Goal: Task Accomplishment & Management: Complete application form

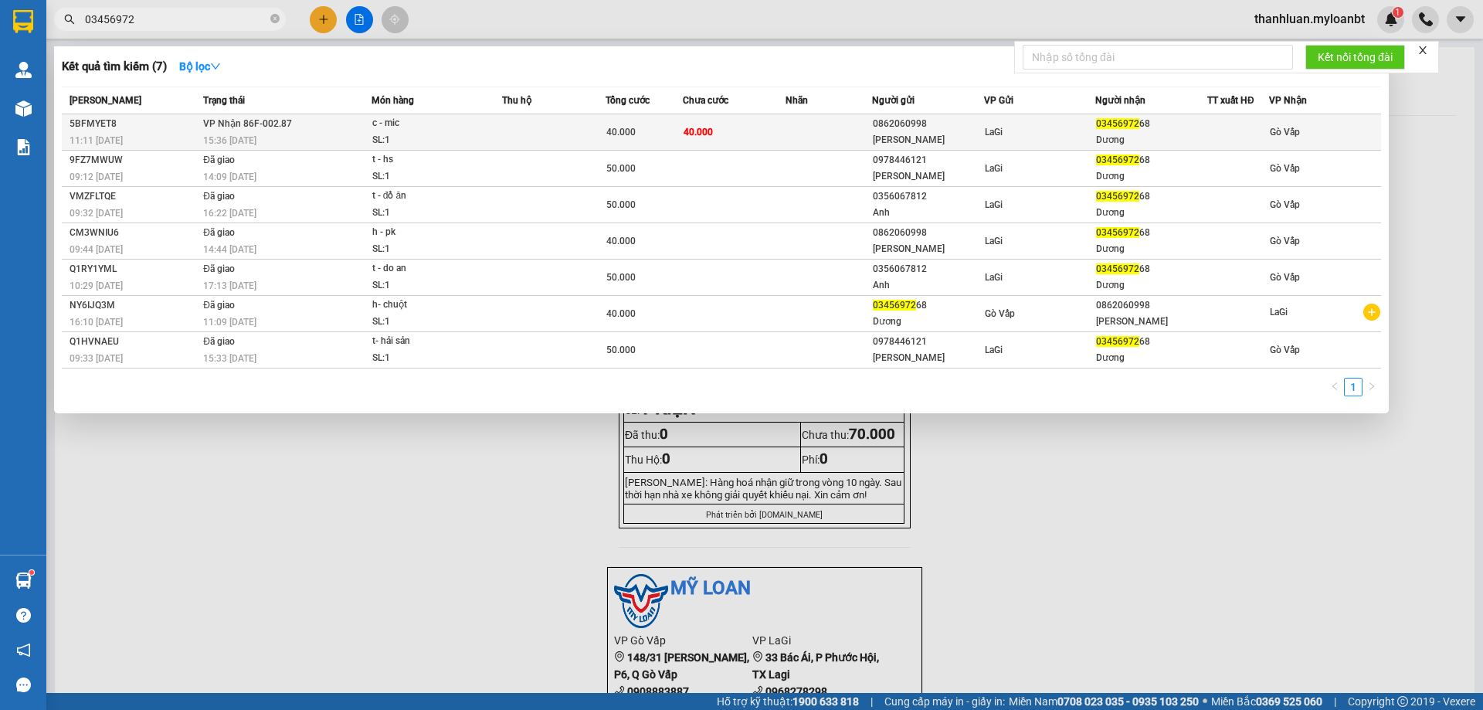
type input "03456972"
click at [490, 134] on span "c - mic SL: 1" at bounding box center [436, 131] width 129 height 33
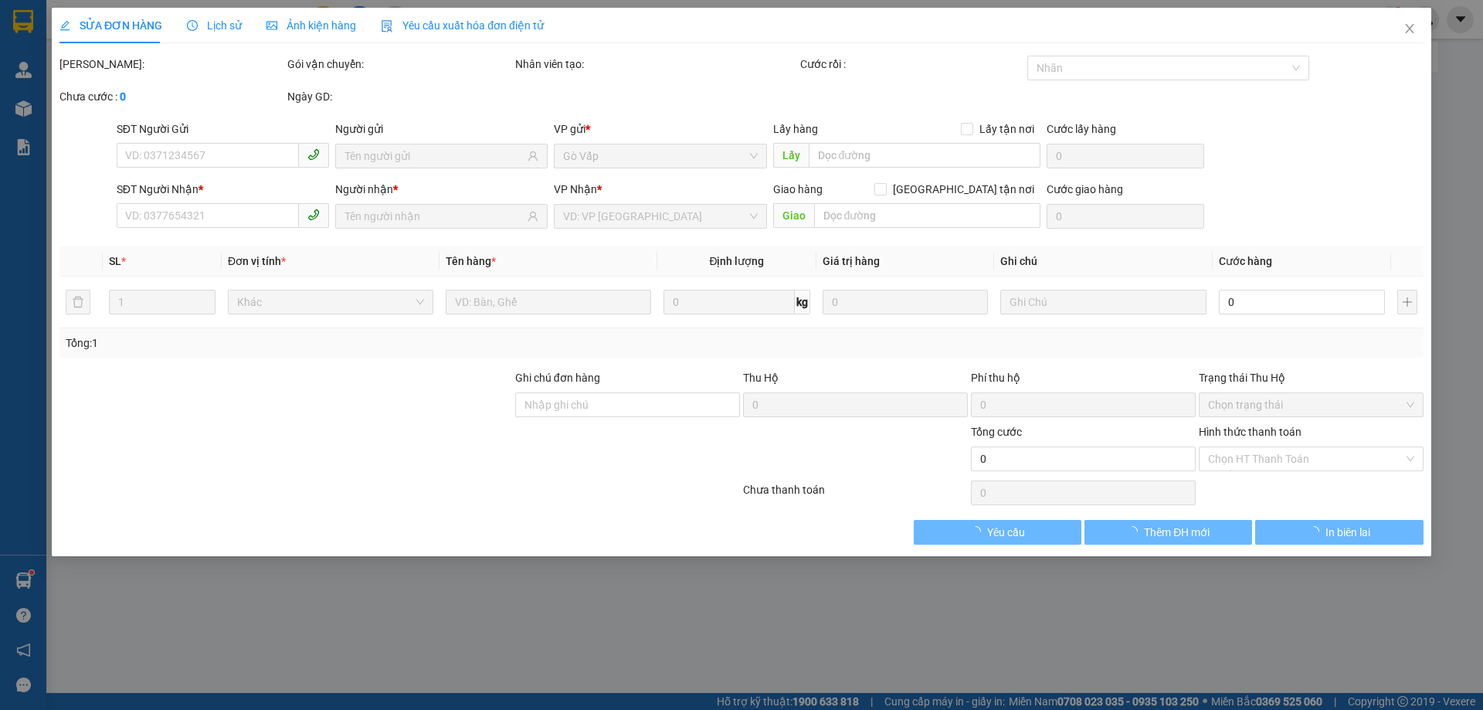
type input "0862060998"
type input "[PERSON_NAME]"
type input "0345697268"
type input "Dương"
type input "40.000"
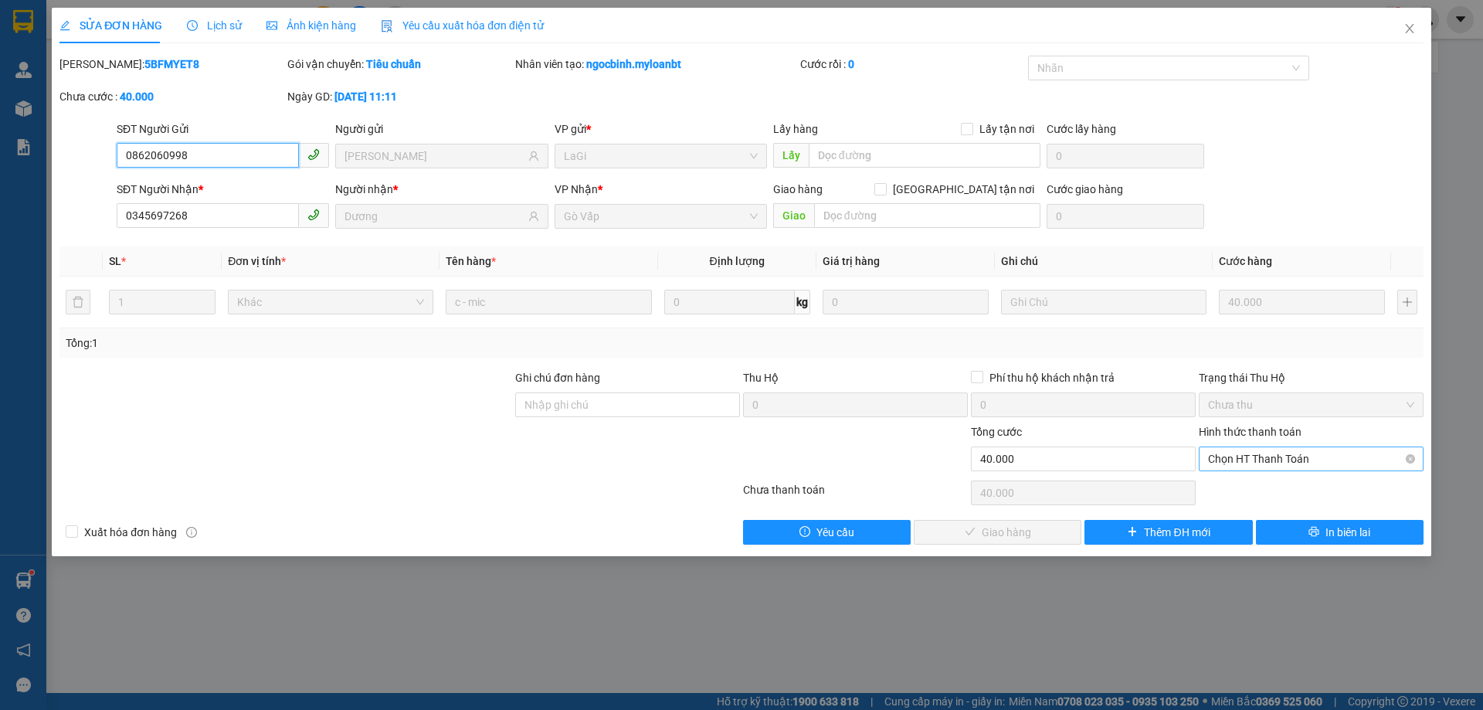
click at [1320, 463] on span "Chọn HT Thanh Toán" at bounding box center [1311, 458] width 206 height 23
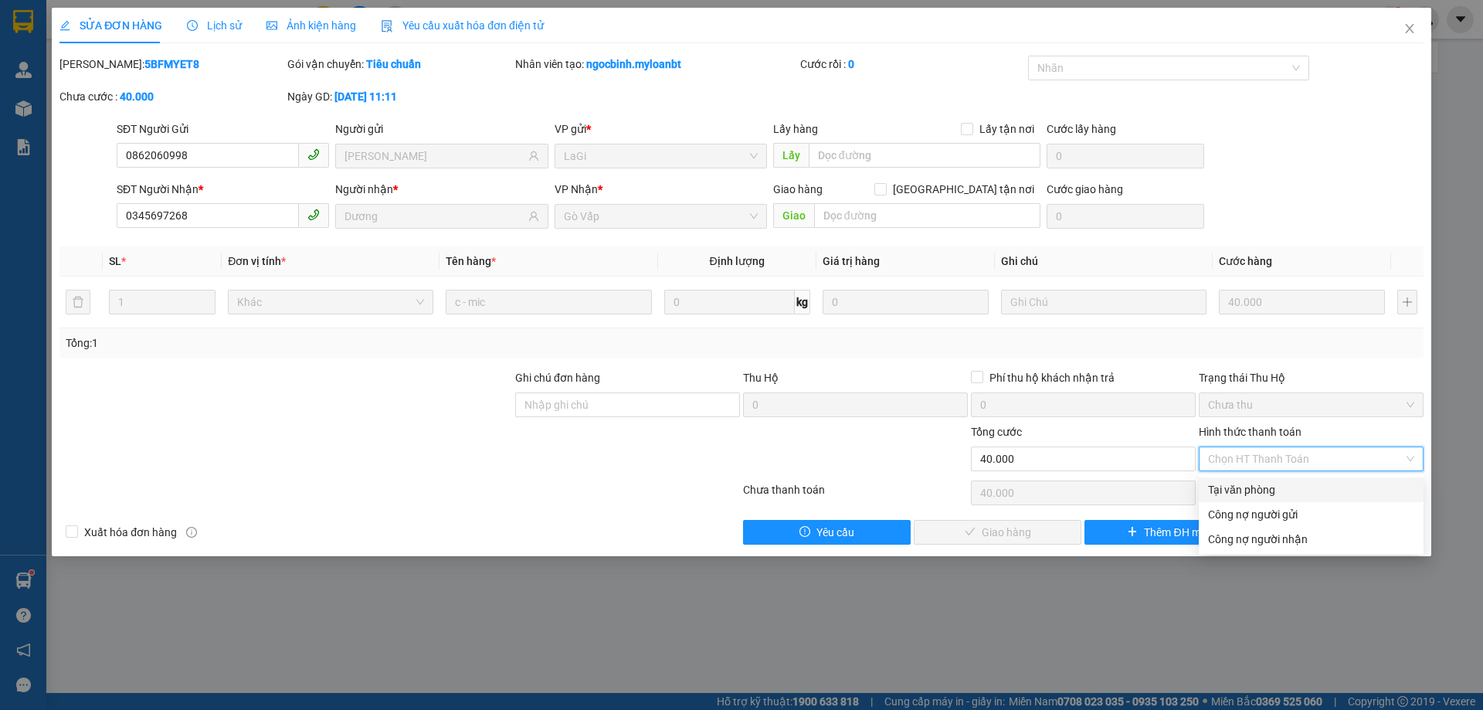
click at [1301, 487] on div "Tại văn phòng" at bounding box center [1311, 489] width 206 height 17
type input "0"
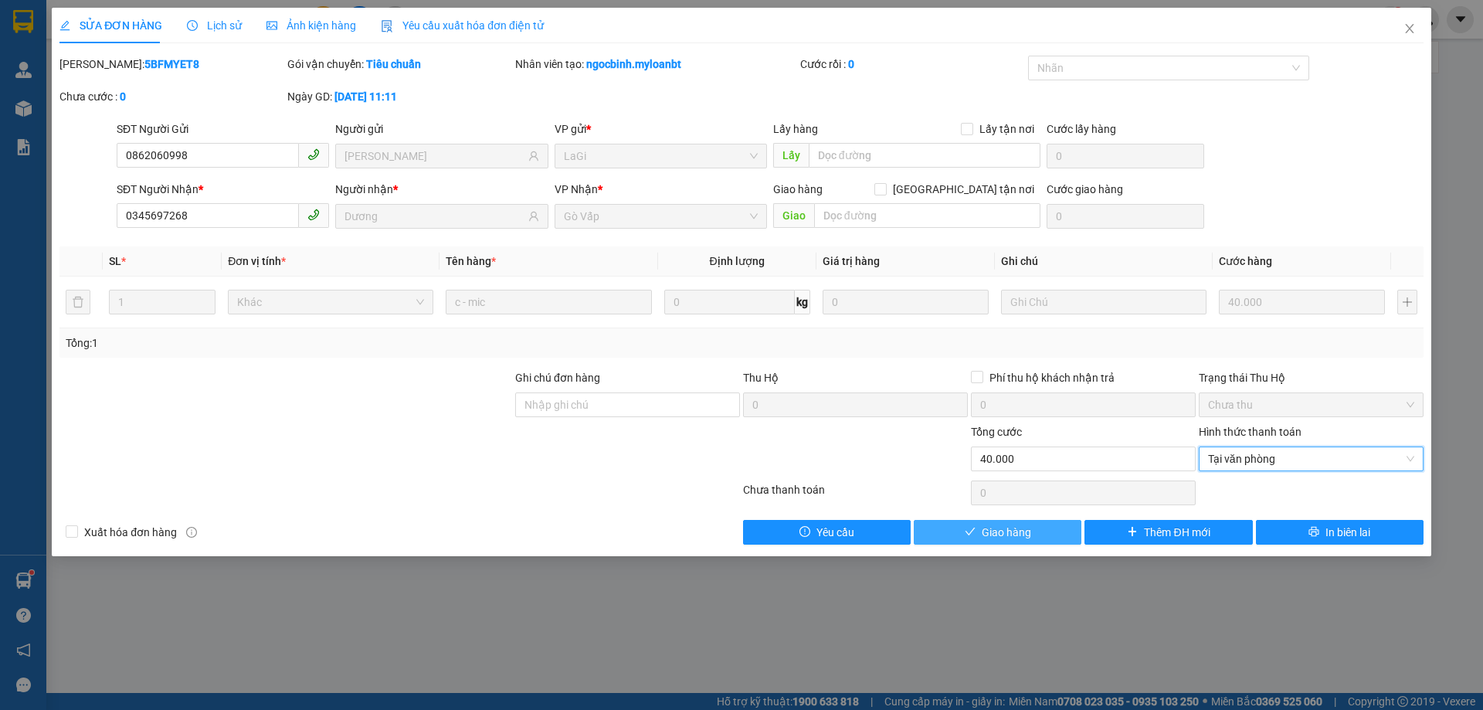
click at [989, 524] on span "Giao hàng" at bounding box center [1006, 532] width 49 height 17
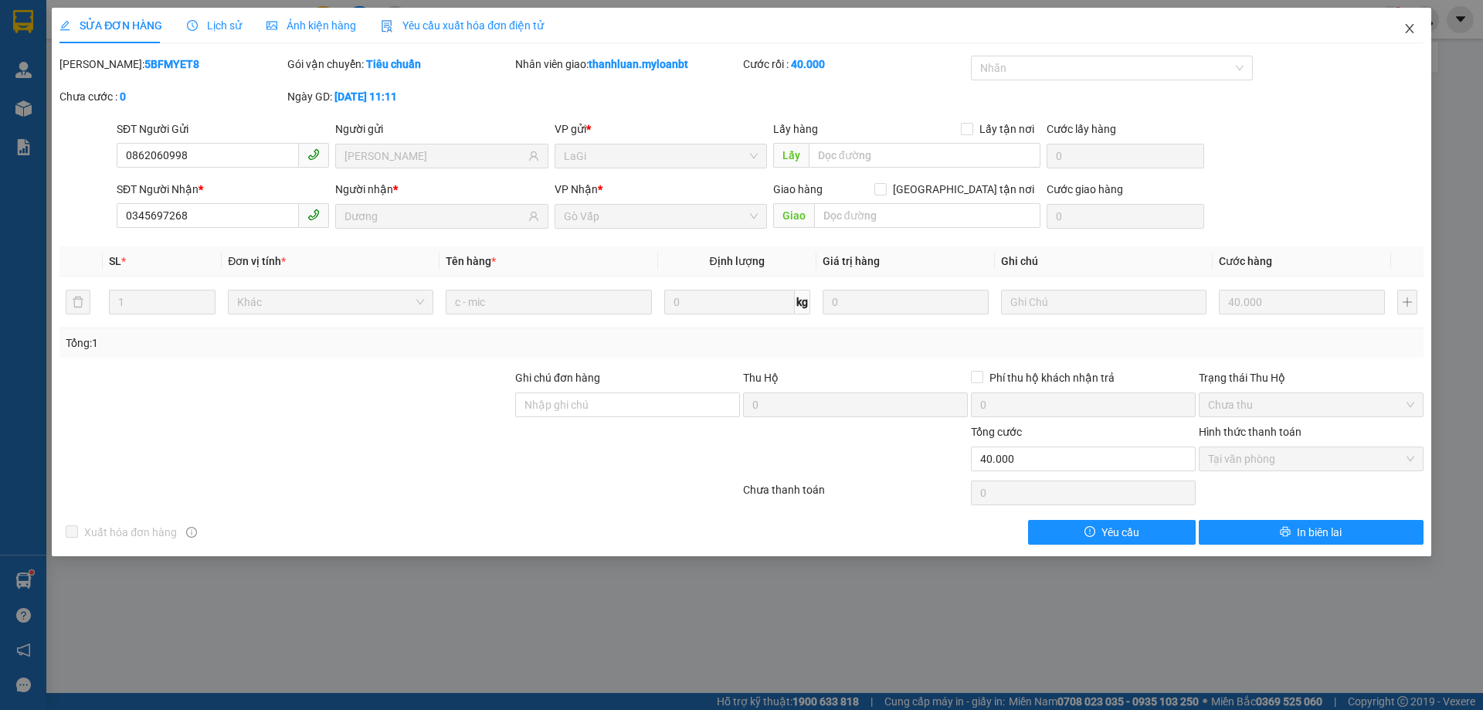
click at [1401, 39] on span "Close" at bounding box center [1409, 29] width 43 height 43
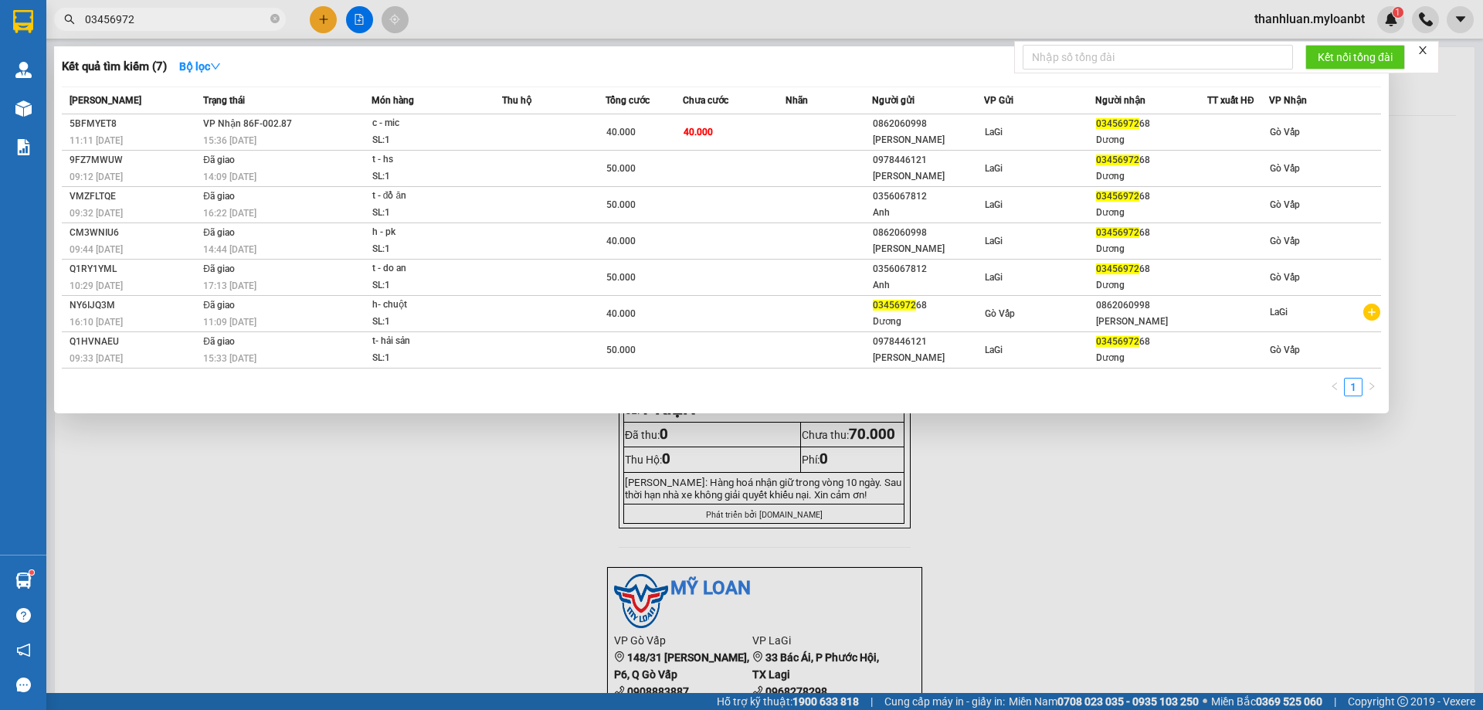
click at [162, 24] on input "03456972" at bounding box center [176, 19] width 182 height 17
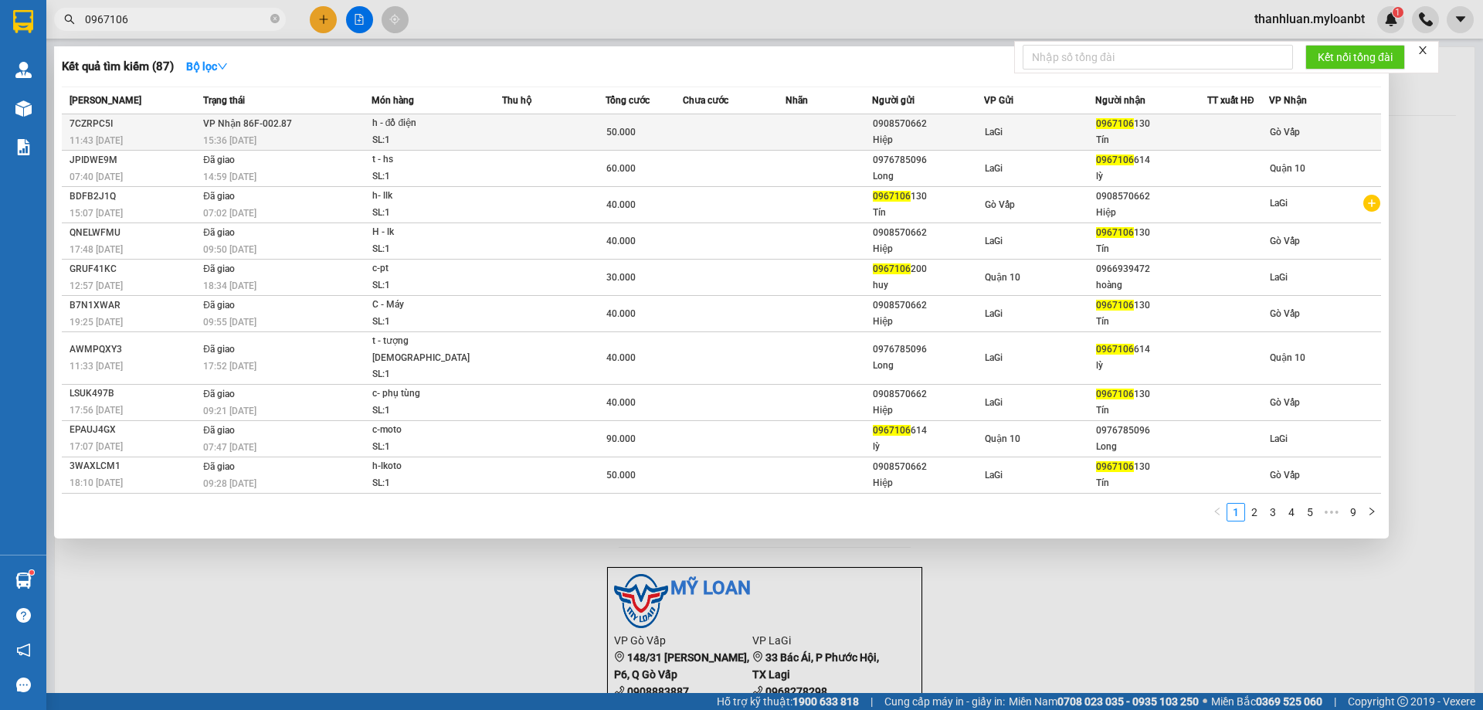
type input "0967106"
click at [830, 124] on td at bounding box center [829, 132] width 86 height 36
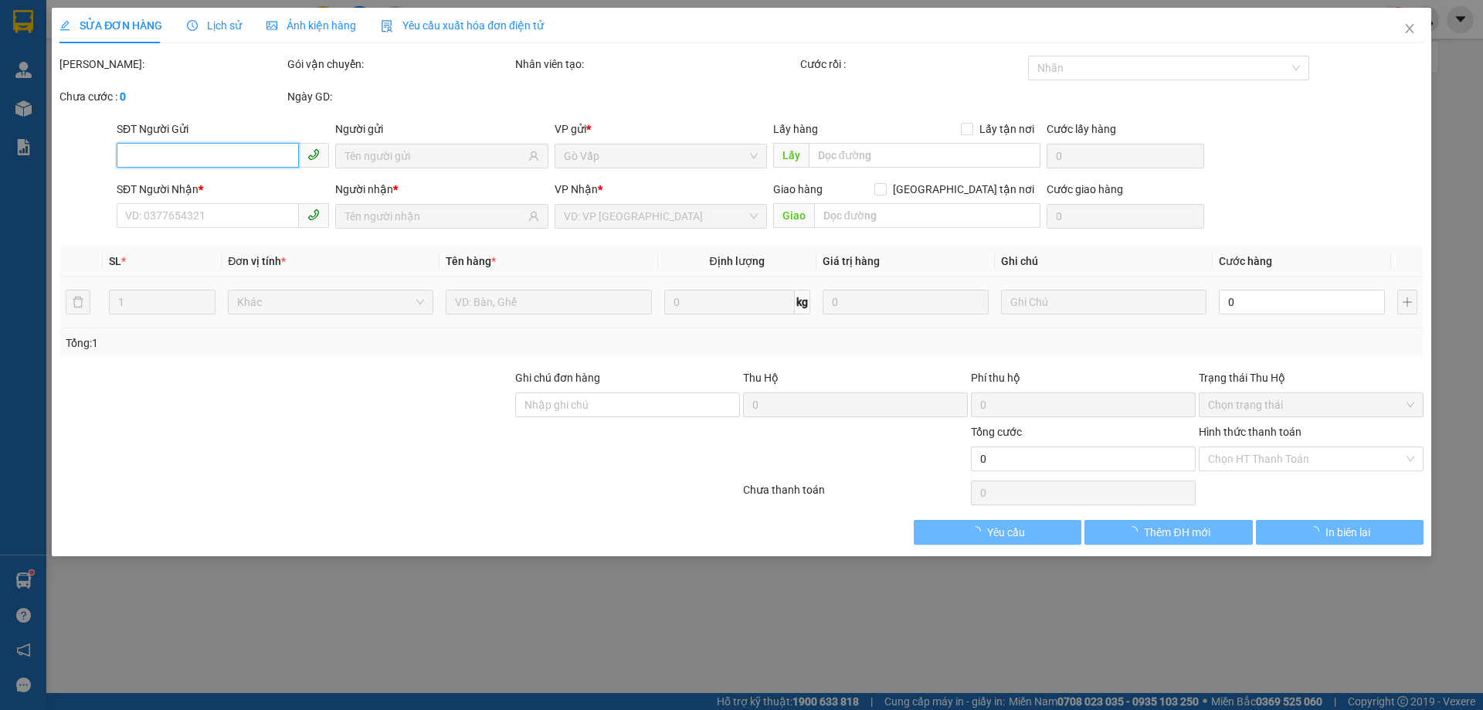
type input "0908570662"
type input "Hiệp"
type input "0967106130"
type input "Tín"
type input "50.000"
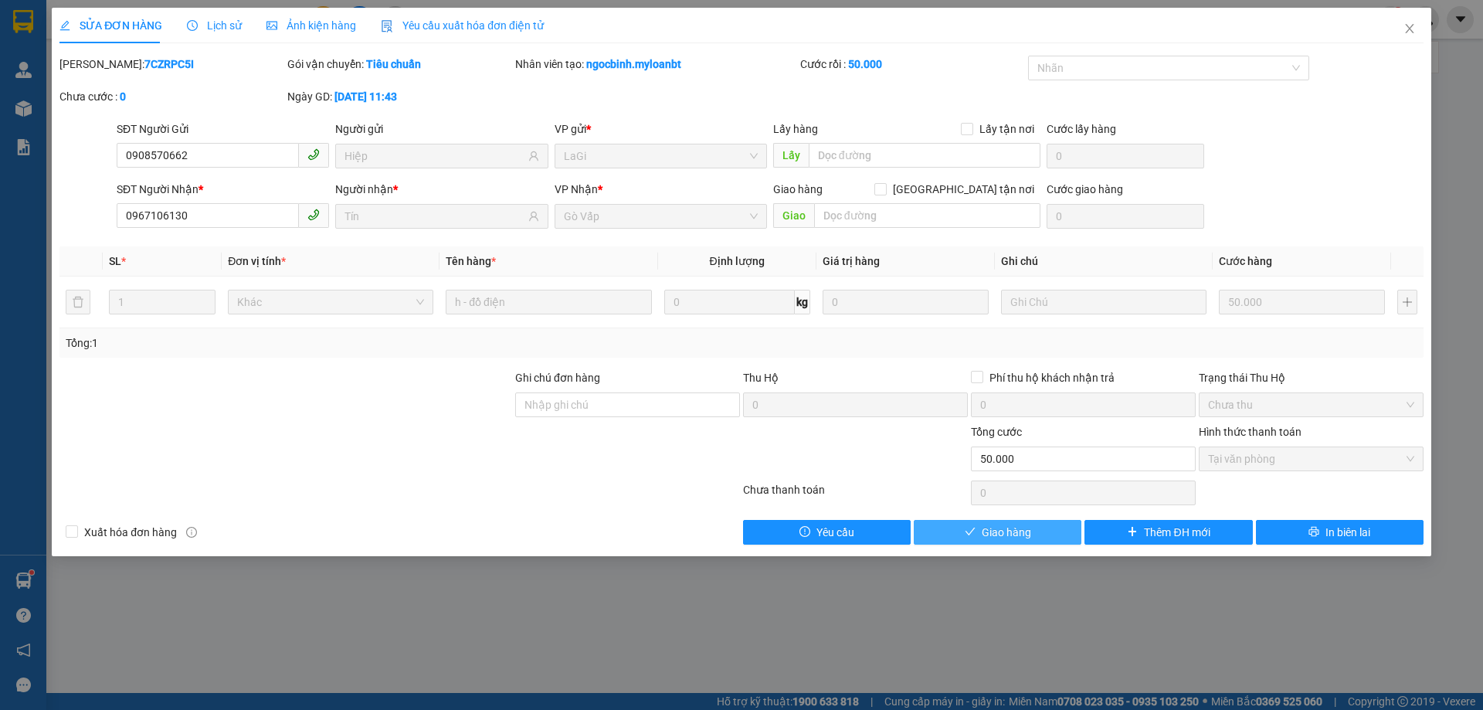
click at [1009, 541] on button "Giao hàng" at bounding box center [998, 532] width 168 height 25
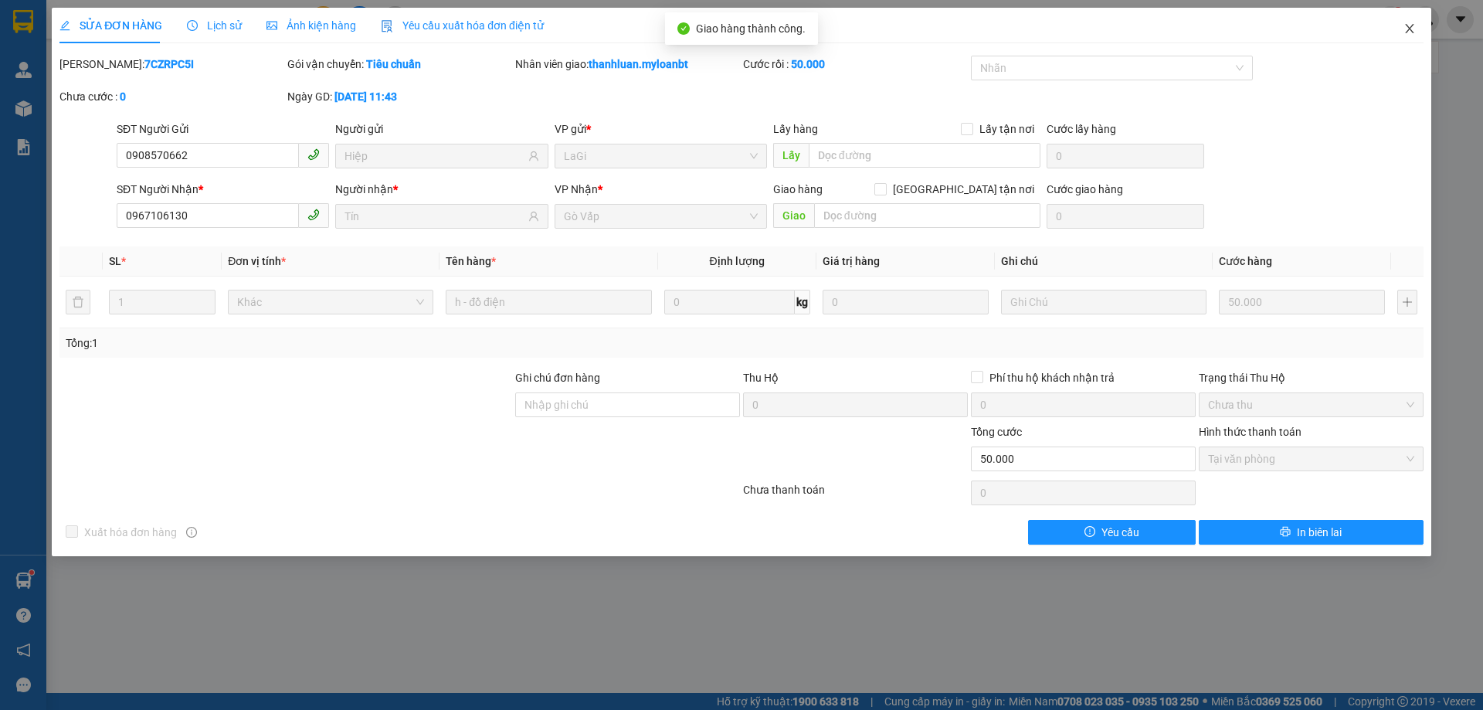
click at [1403, 30] on icon "close" at bounding box center [1409, 28] width 12 height 12
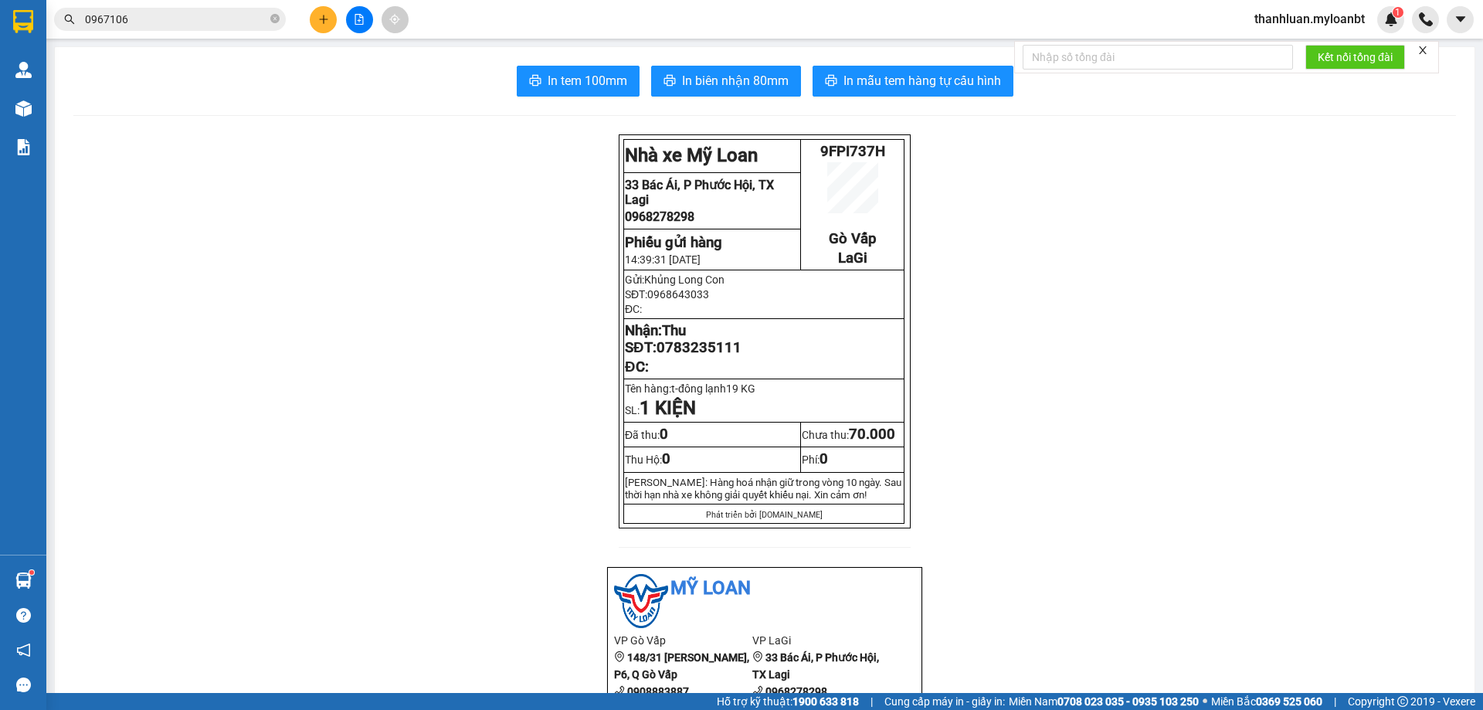
click at [206, 22] on input "0967106" at bounding box center [176, 19] width 182 height 17
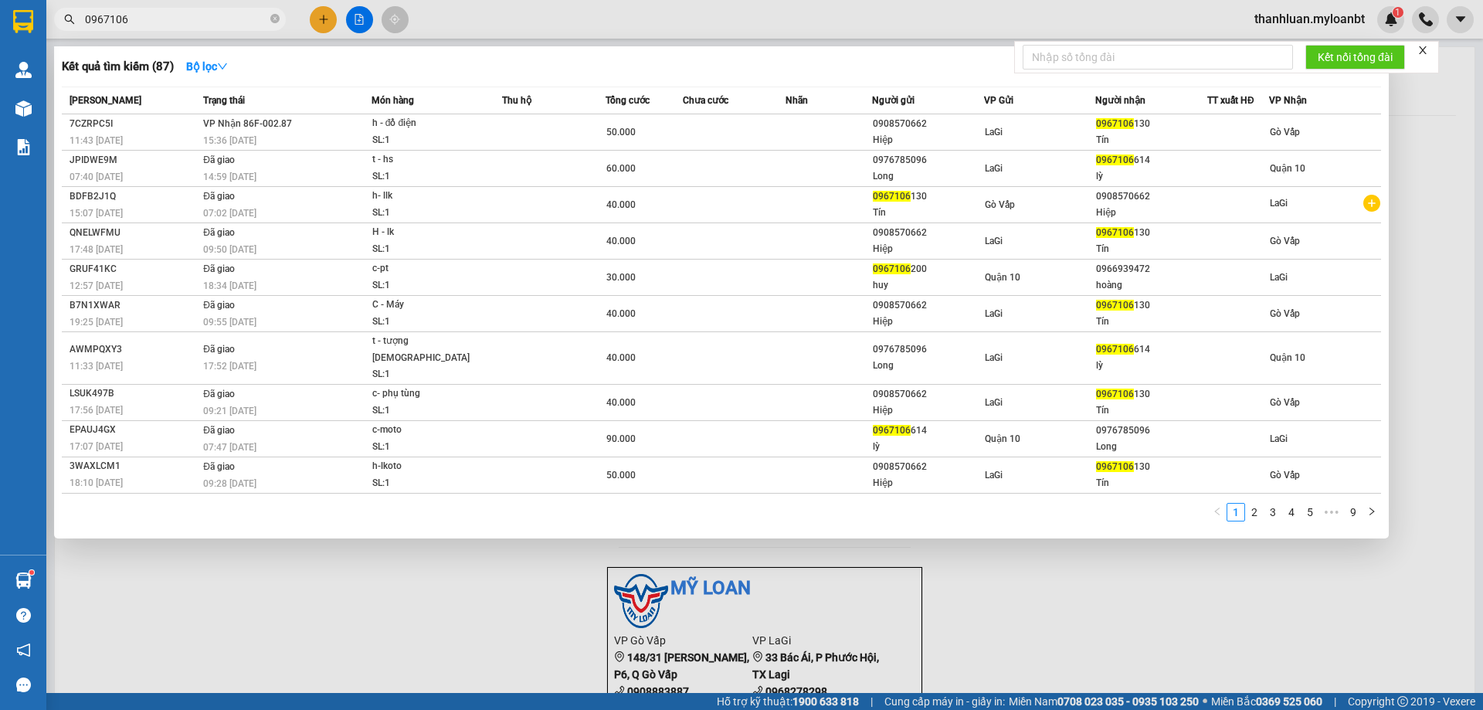
click at [205, 22] on input "0967106" at bounding box center [176, 19] width 182 height 17
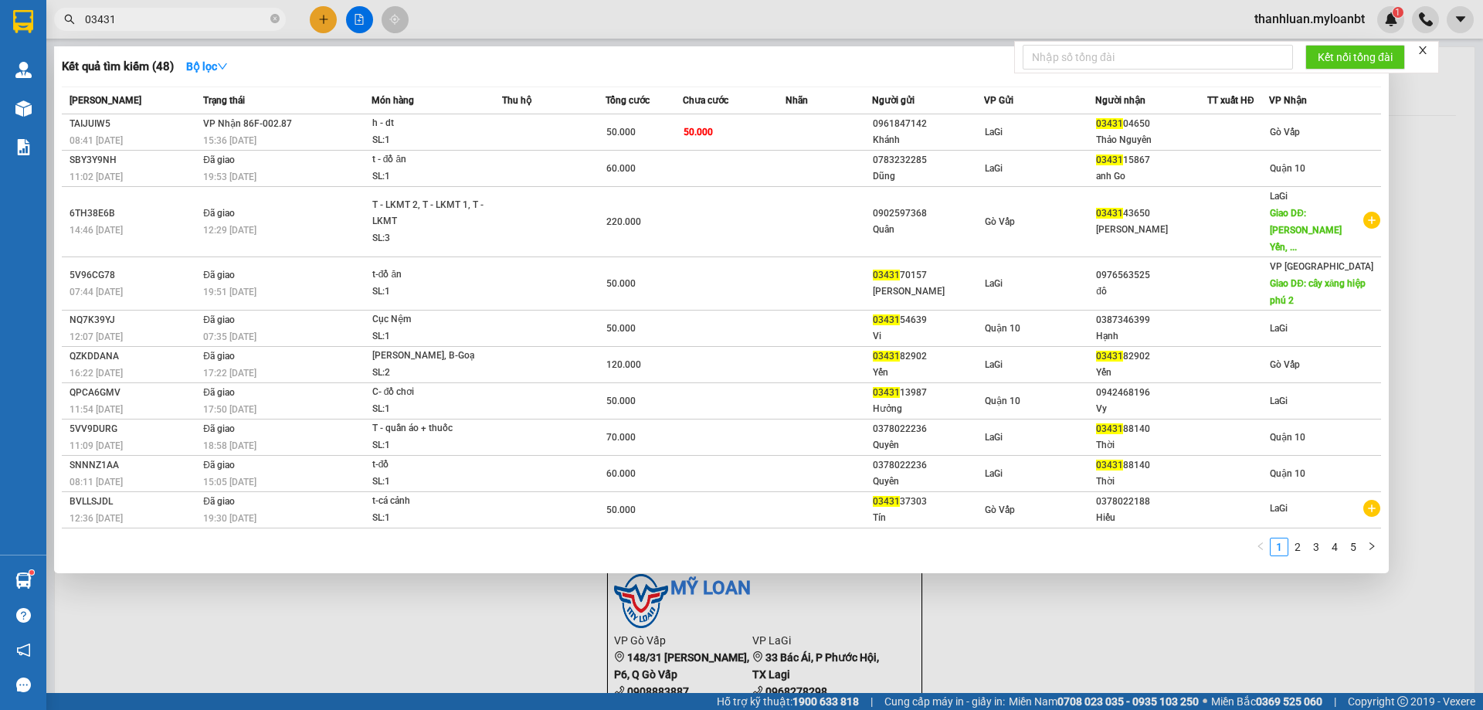
type input "03431"
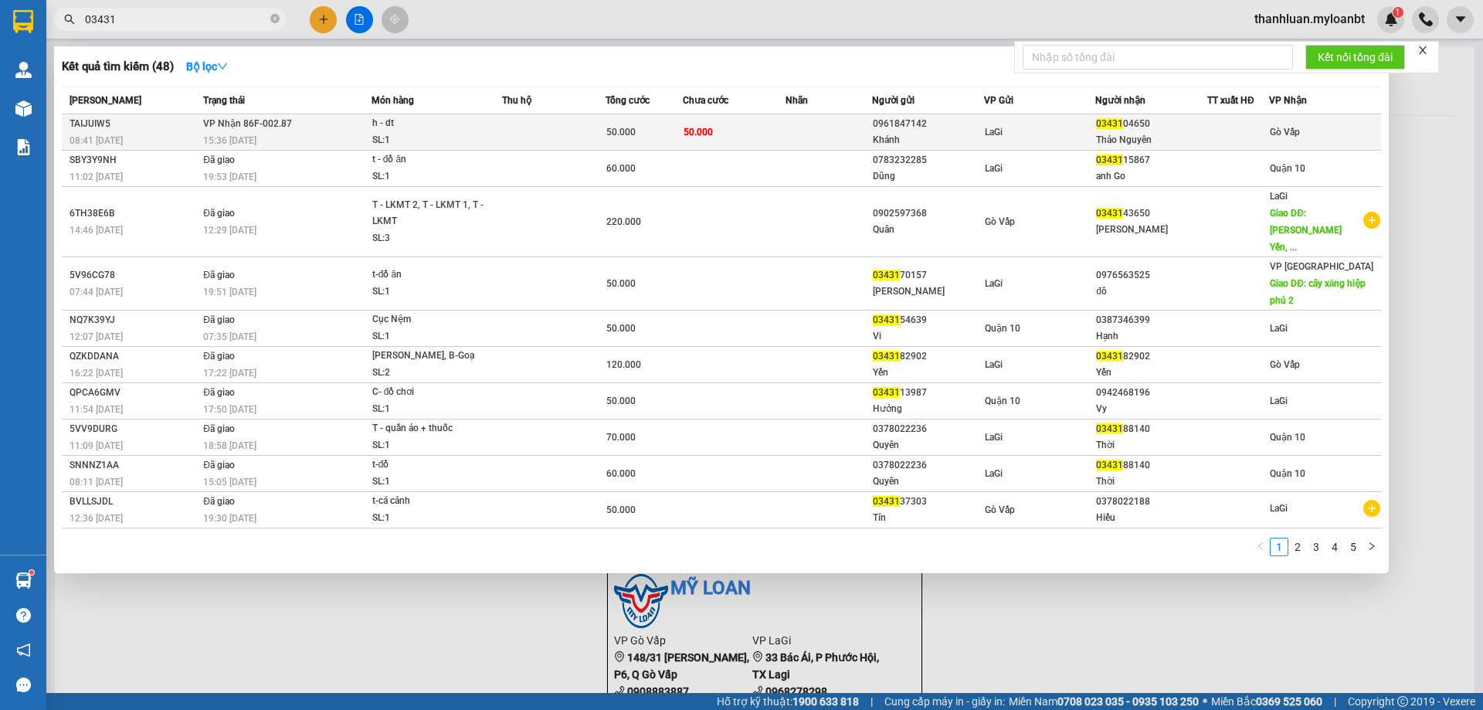
click at [884, 114] on td "0961847142 [PERSON_NAME]" at bounding box center [928, 132] width 112 height 36
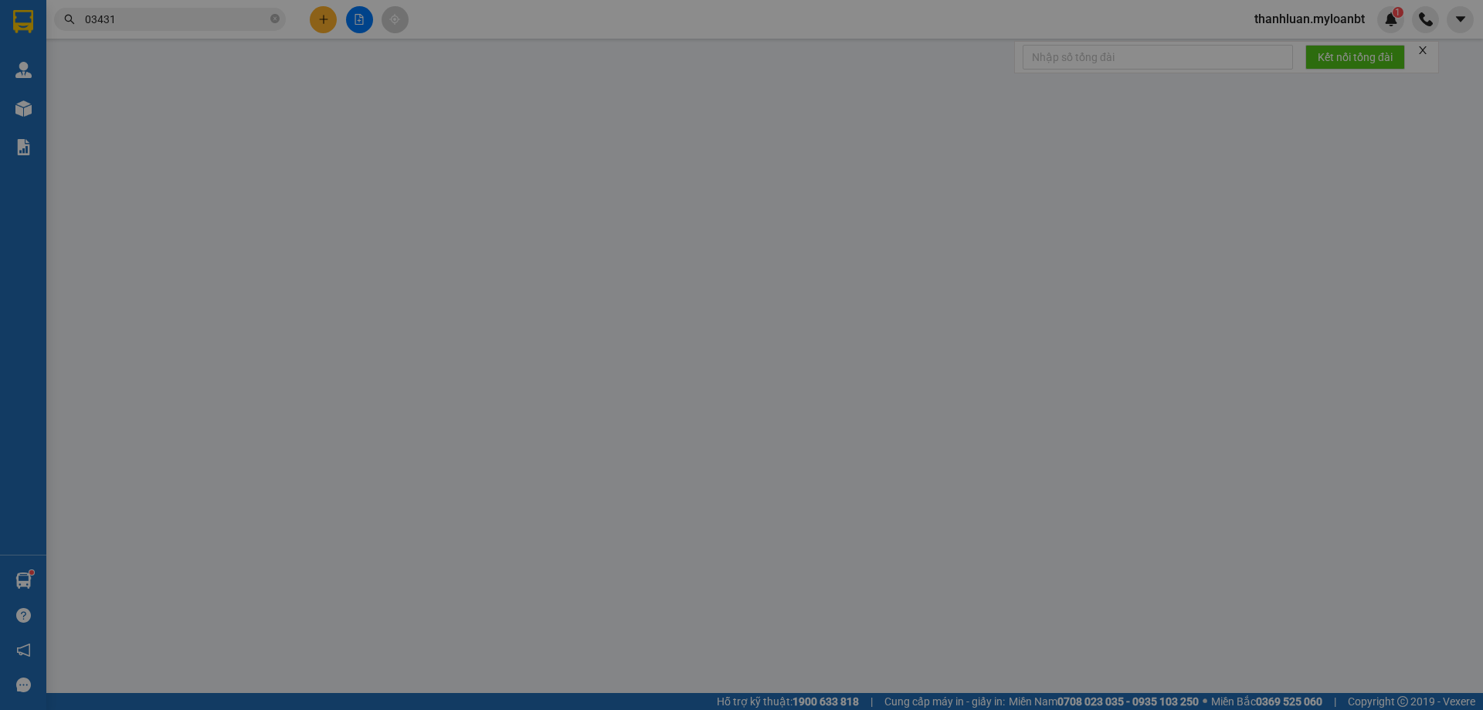
type input "0961847142"
type input "Khánh"
type input "0343104650"
type input "Thảo Nguyên"
type input "50.000"
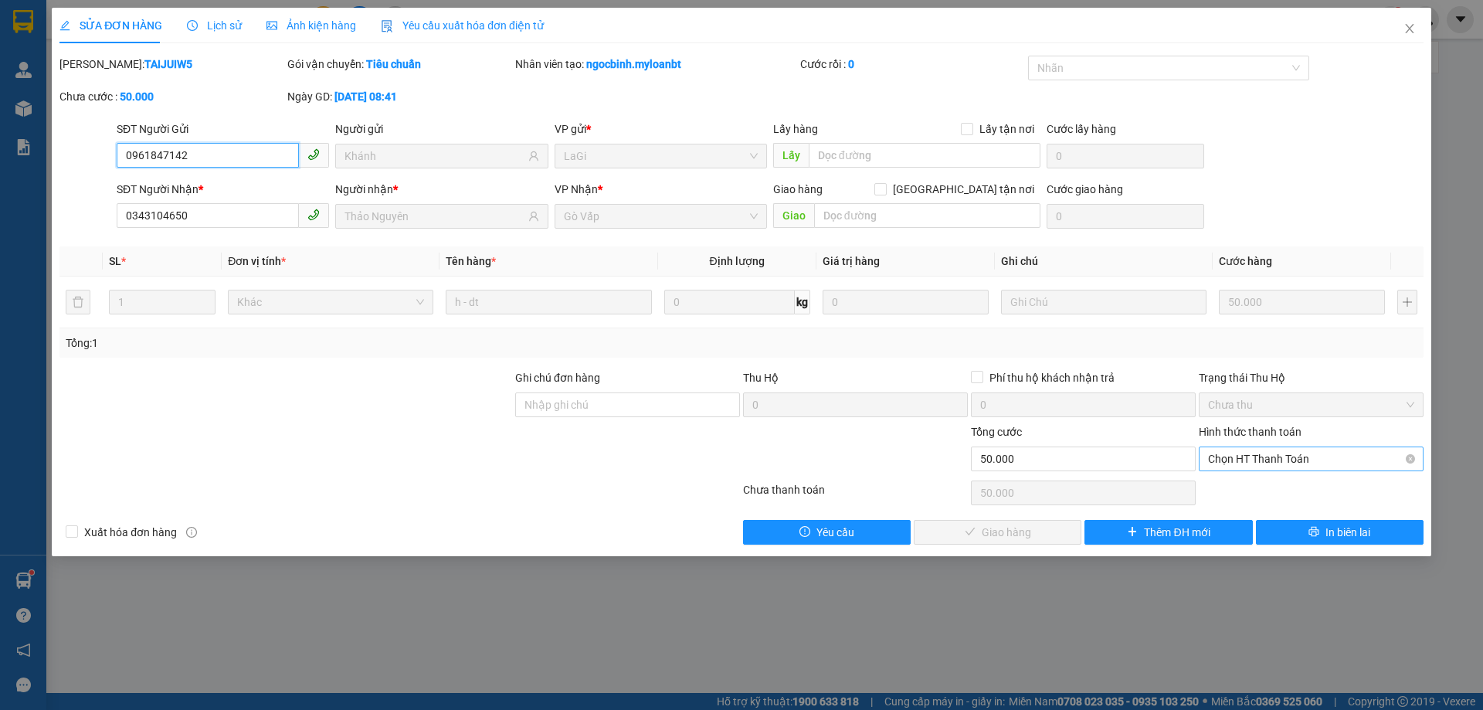
click at [1297, 449] on span "Chọn HT Thanh Toán" at bounding box center [1311, 458] width 206 height 23
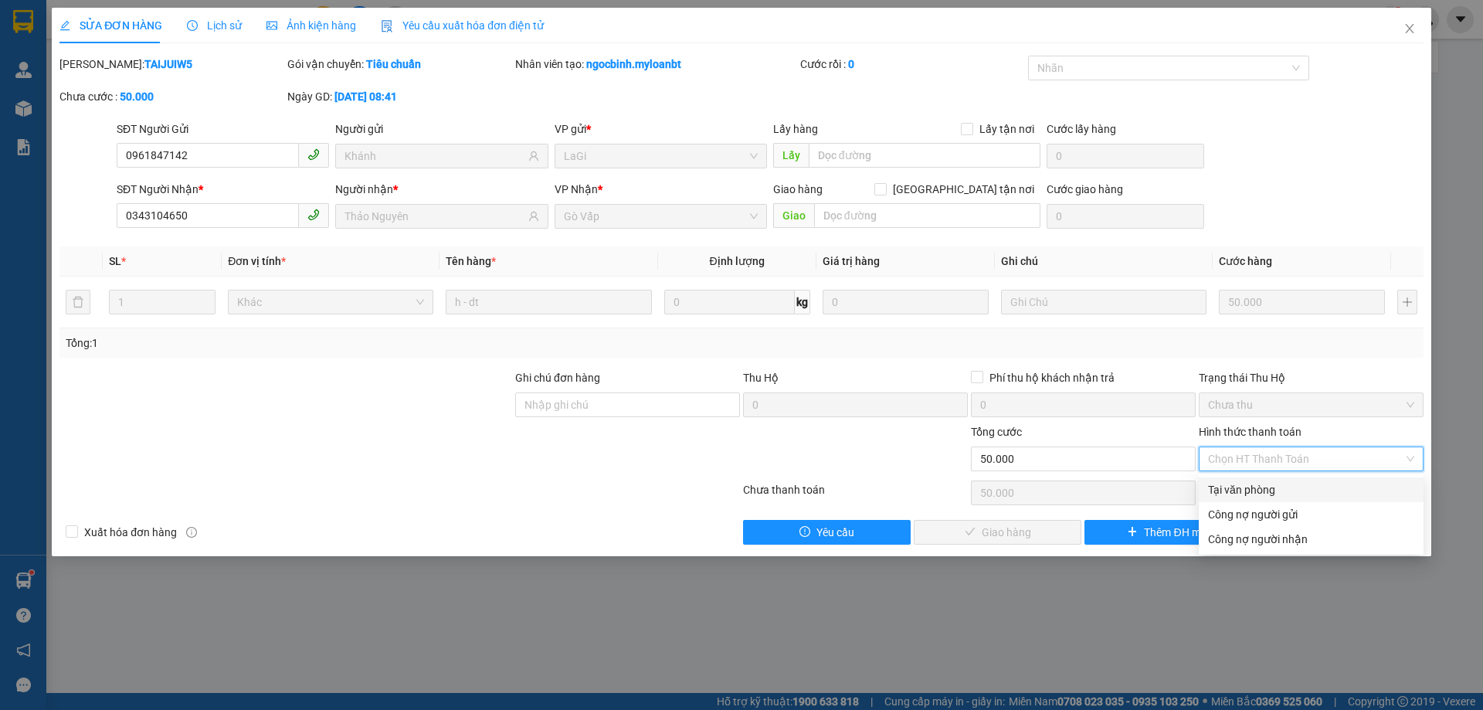
click at [1270, 490] on div "Tại văn phòng" at bounding box center [1311, 489] width 206 height 17
type input "0"
